Goal: Find specific page/section

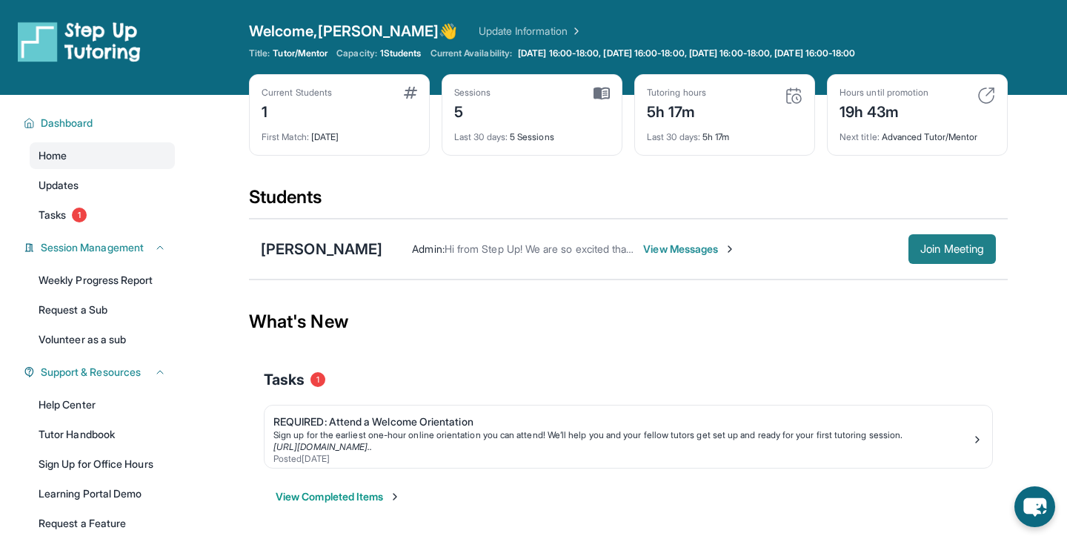
click at [941, 257] on button "Join Meeting" at bounding box center [952, 249] width 87 height 30
click at [353, 241] on div "[PERSON_NAME]" at bounding box center [322, 249] width 122 height 21
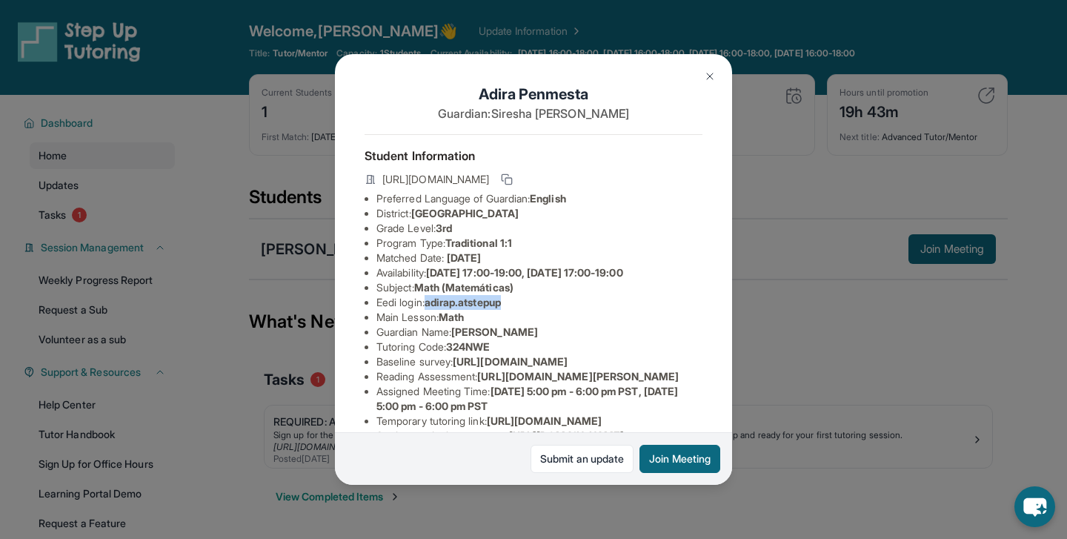
drag, startPoint x: 432, startPoint y: 302, endPoint x: 576, endPoint y: 301, distance: 143.8
click at [577, 301] on li "Eedi login : adirap.atstepup" at bounding box center [539, 302] width 326 height 15
copy span "adirap.atstepup"
click at [667, 501] on div "[PERSON_NAME] Guardian: [PERSON_NAME] Student Information [URL][DOMAIN_NAME] Pr…" at bounding box center [533, 269] width 1067 height 539
